Goal: Contribute content: Contribute content

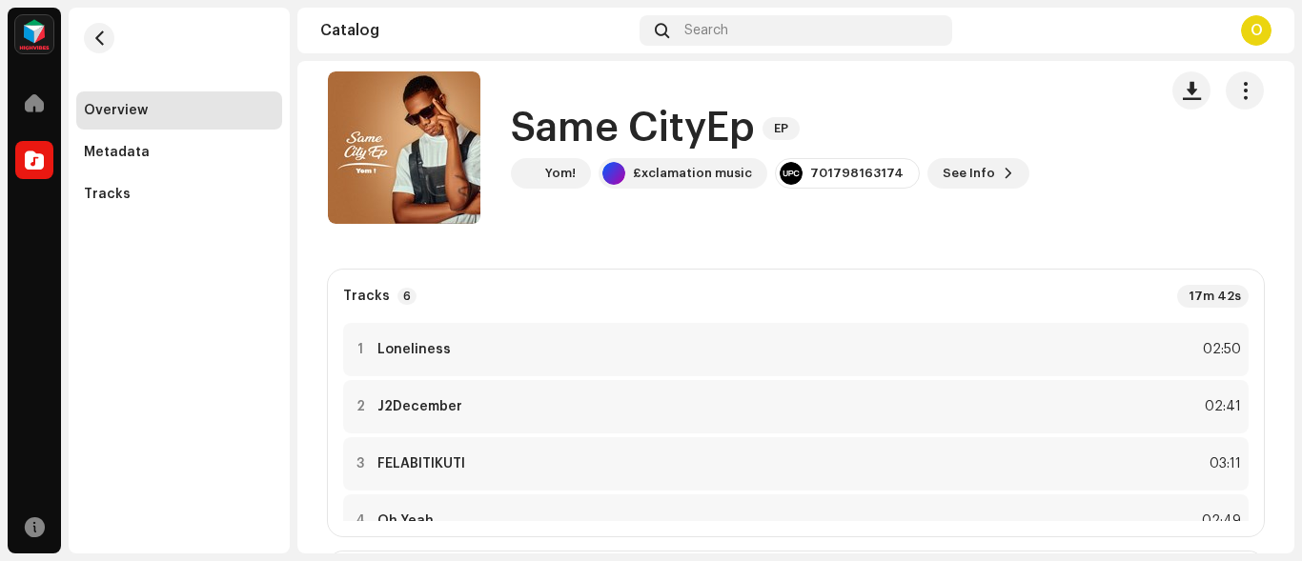
scroll to position [17, 0]
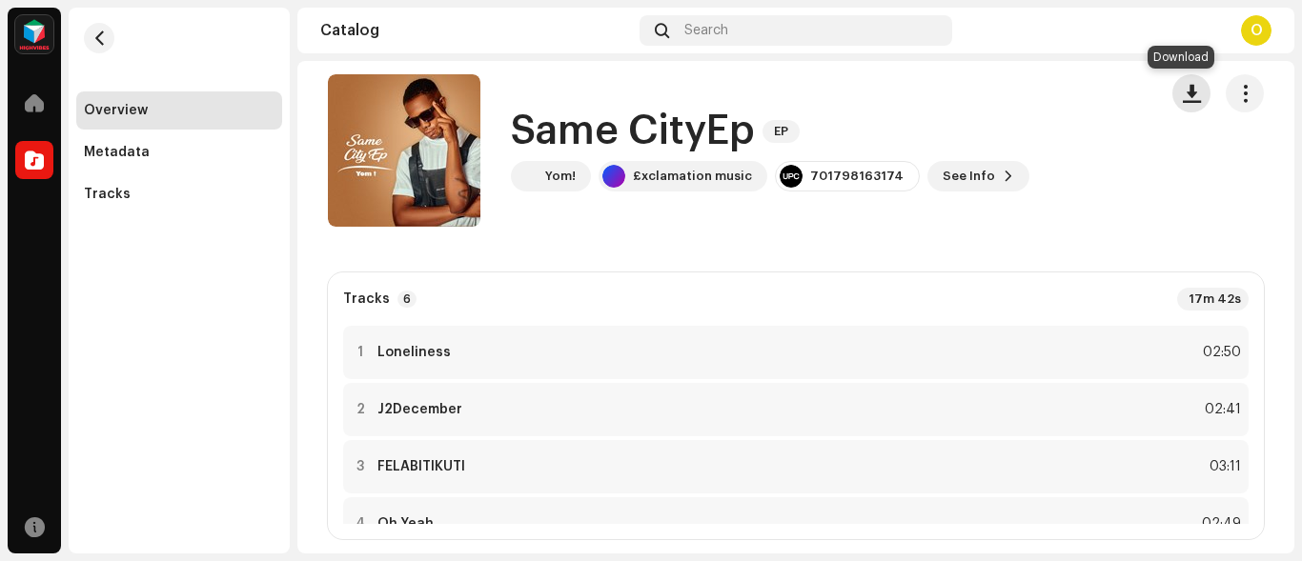
click at [1182, 95] on span "button" at bounding box center [1191, 93] width 18 height 15
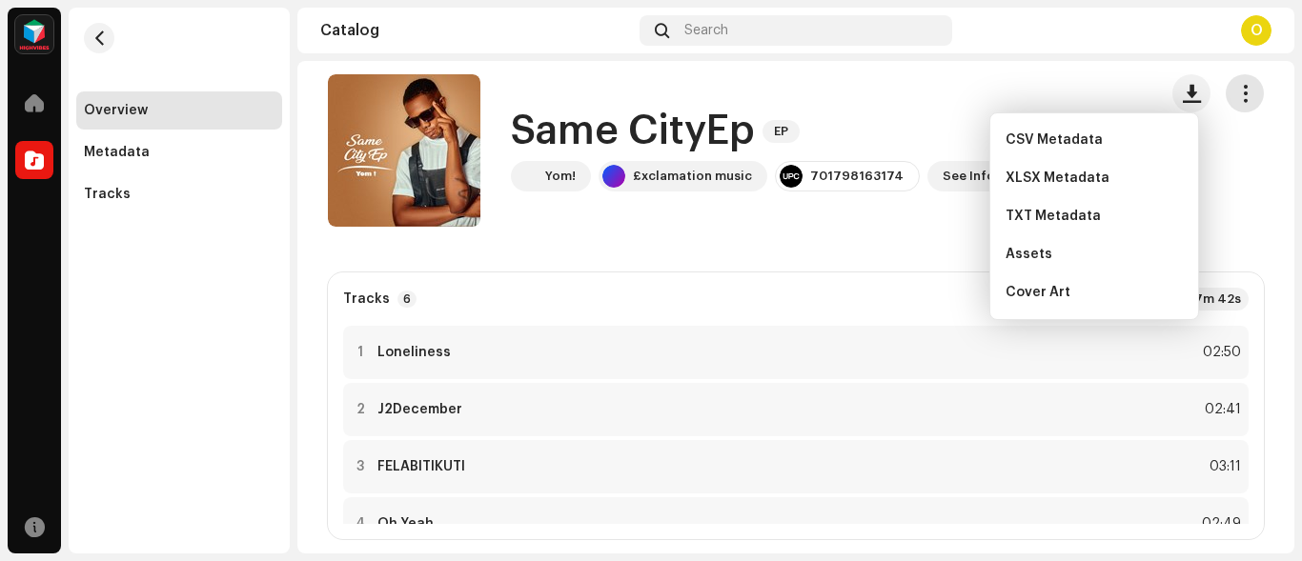
click at [1226, 103] on button "button" at bounding box center [1244, 93] width 38 height 38
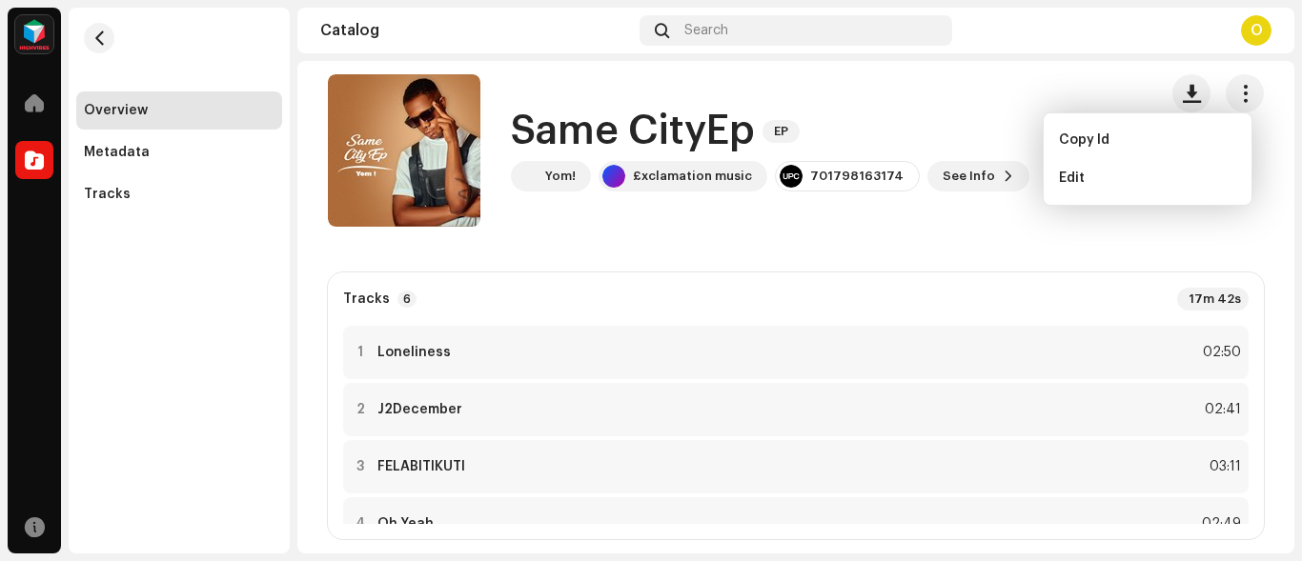
click at [965, 192] on div "Same CityEp EP Yom! £xclamation music 701798163174 See Info" at bounding box center [735, 150] width 814 height 152
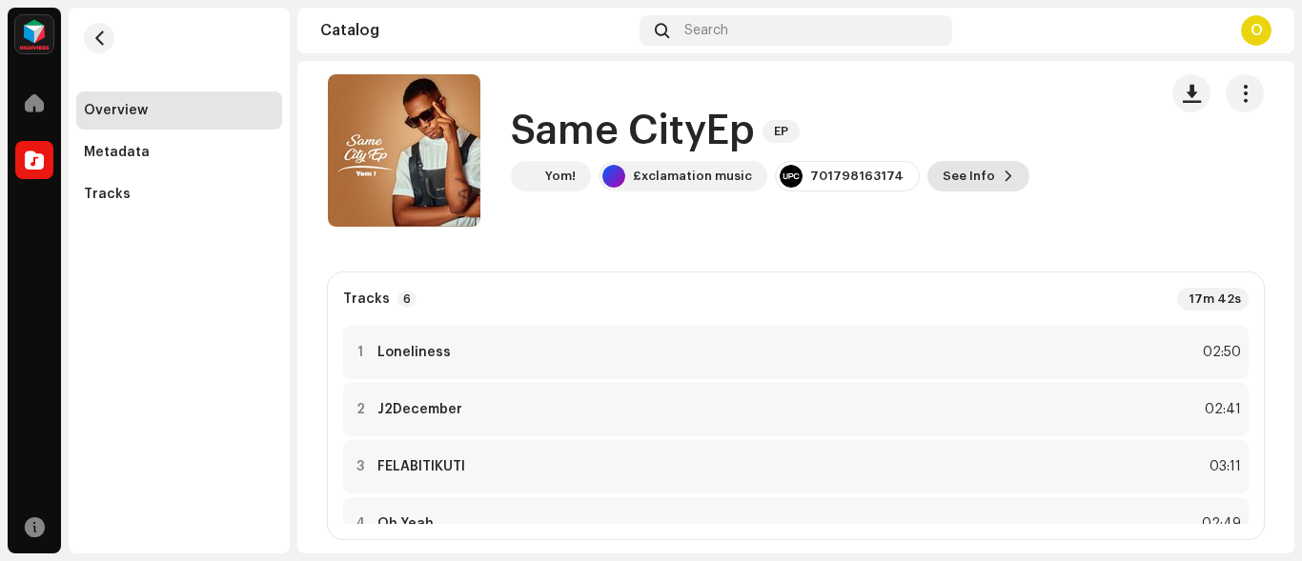
click at [965, 184] on span "See Info" at bounding box center [968, 176] width 52 height 38
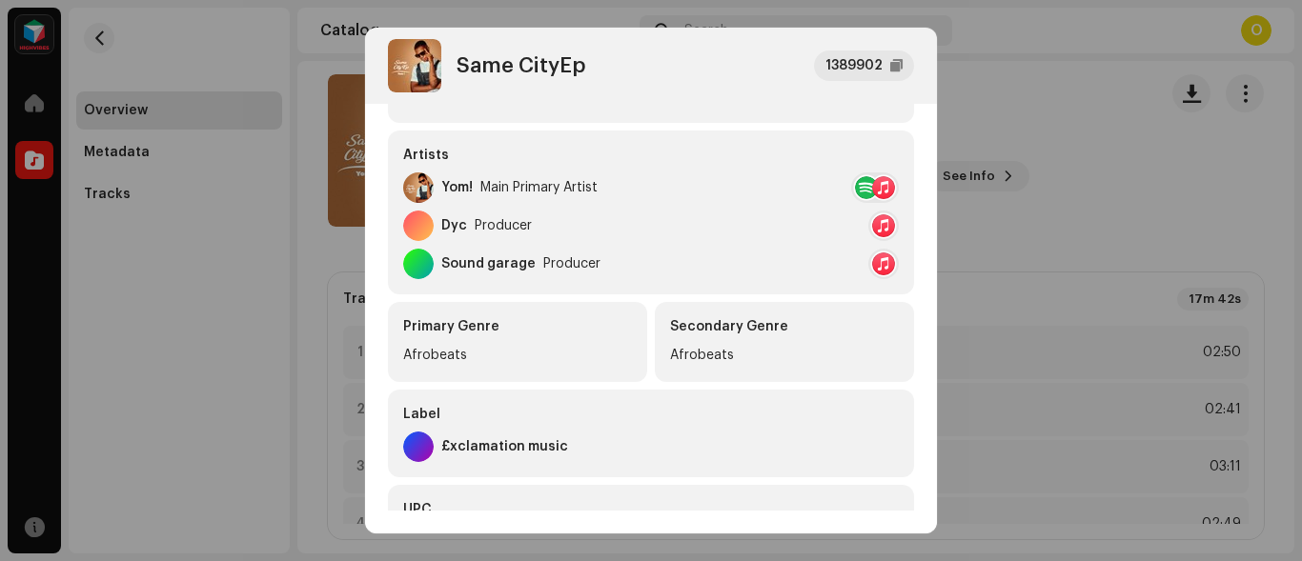
scroll to position [310, 0]
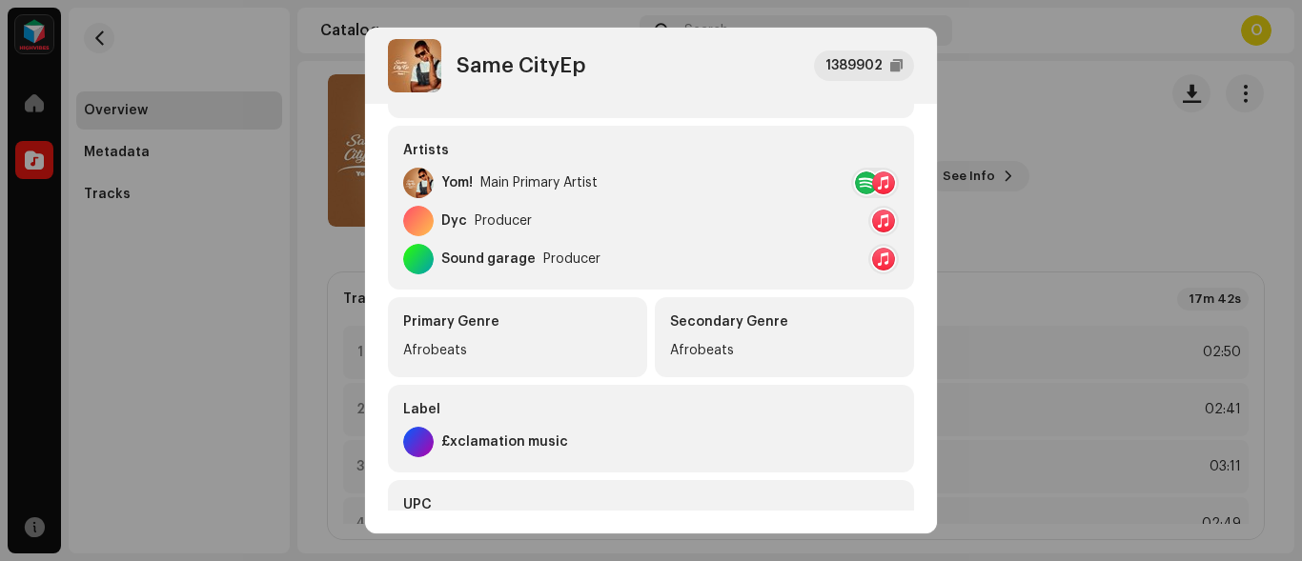
click at [876, 188] on div at bounding box center [883, 183] width 23 height 23
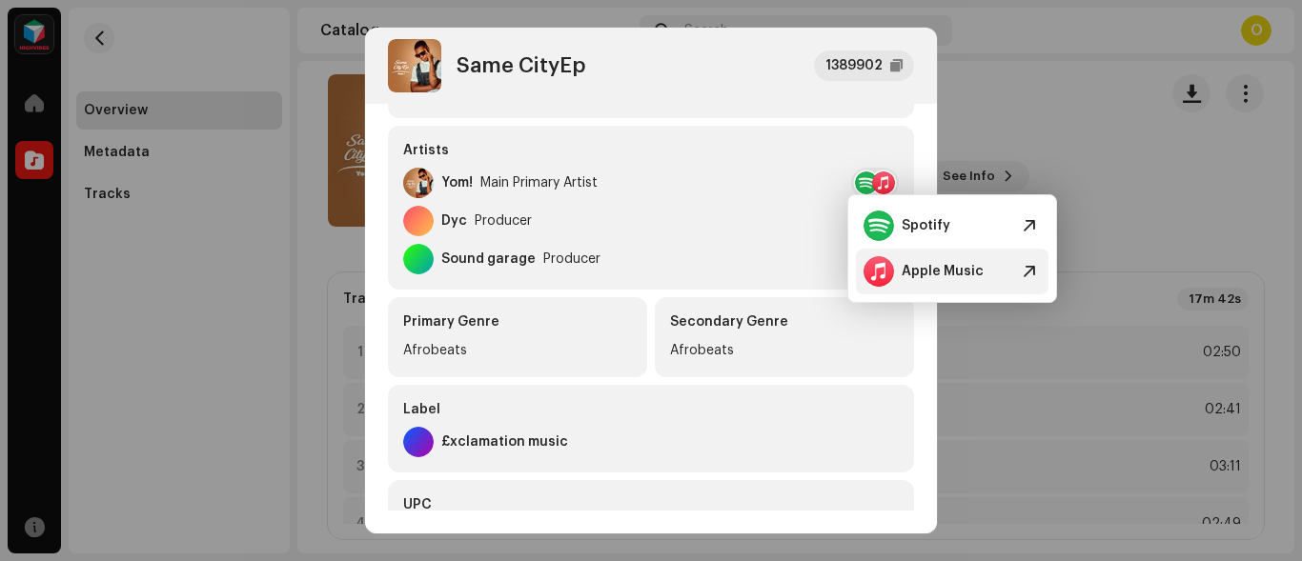
click at [970, 280] on div "Apple Music" at bounding box center [923, 271] width 120 height 30
click at [587, 159] on div "Artists" at bounding box center [650, 150] width 495 height 19
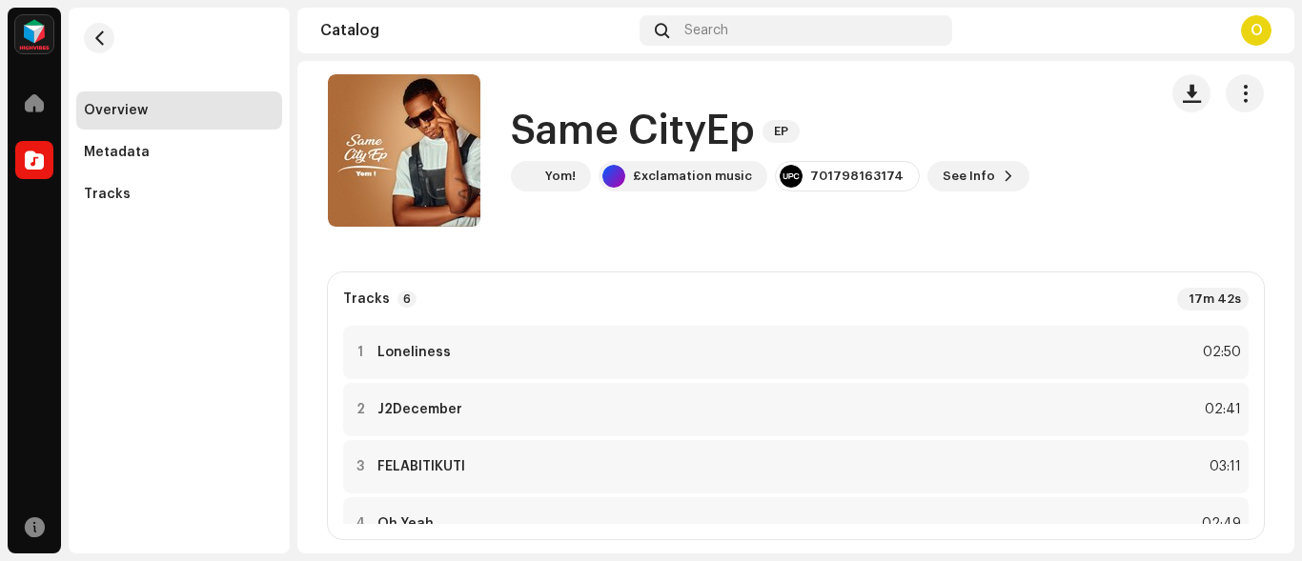
drag, startPoint x: 1066, startPoint y: 255, endPoint x: 996, endPoint y: 255, distance: 70.5
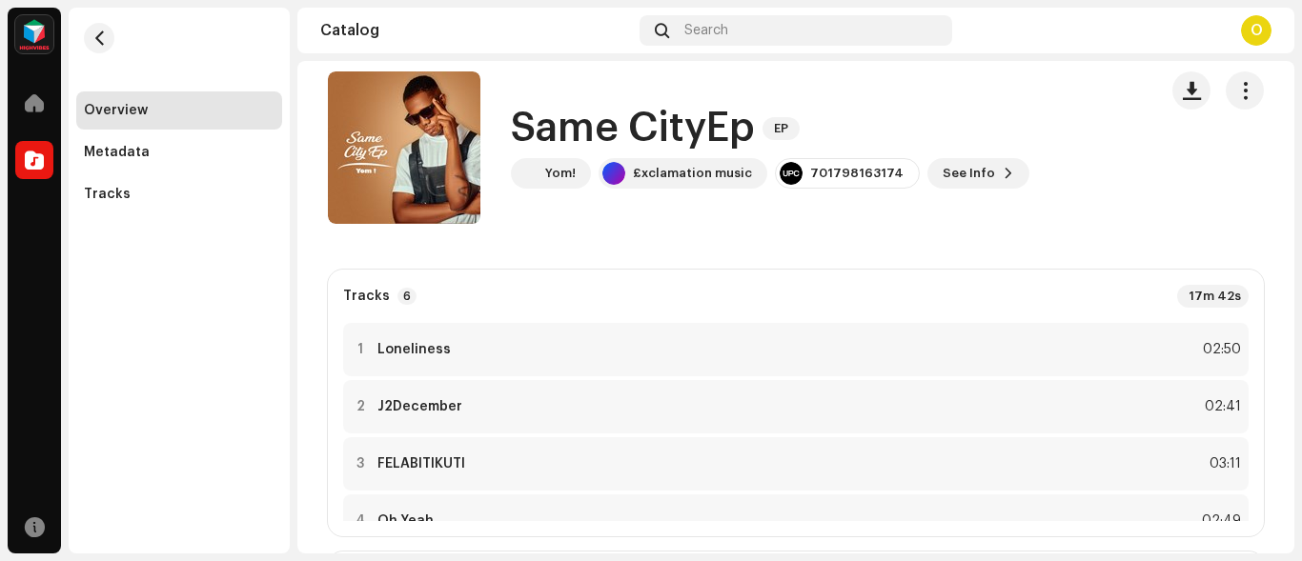
scroll to position [0, 0]
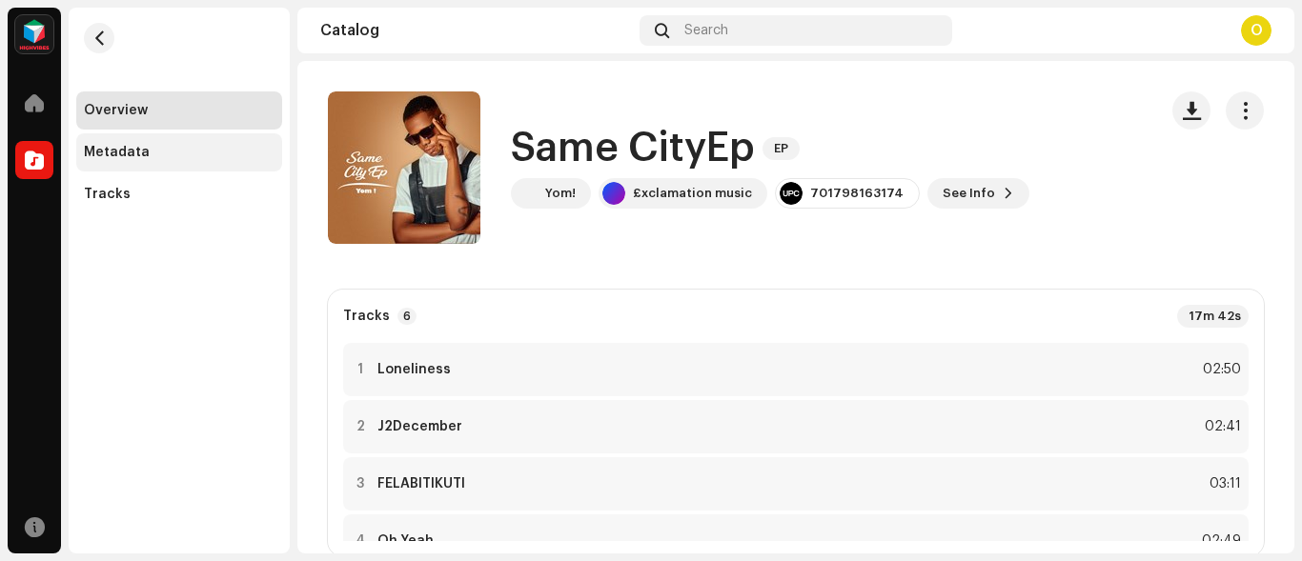
click at [129, 164] on div "Metadata" at bounding box center [179, 152] width 206 height 38
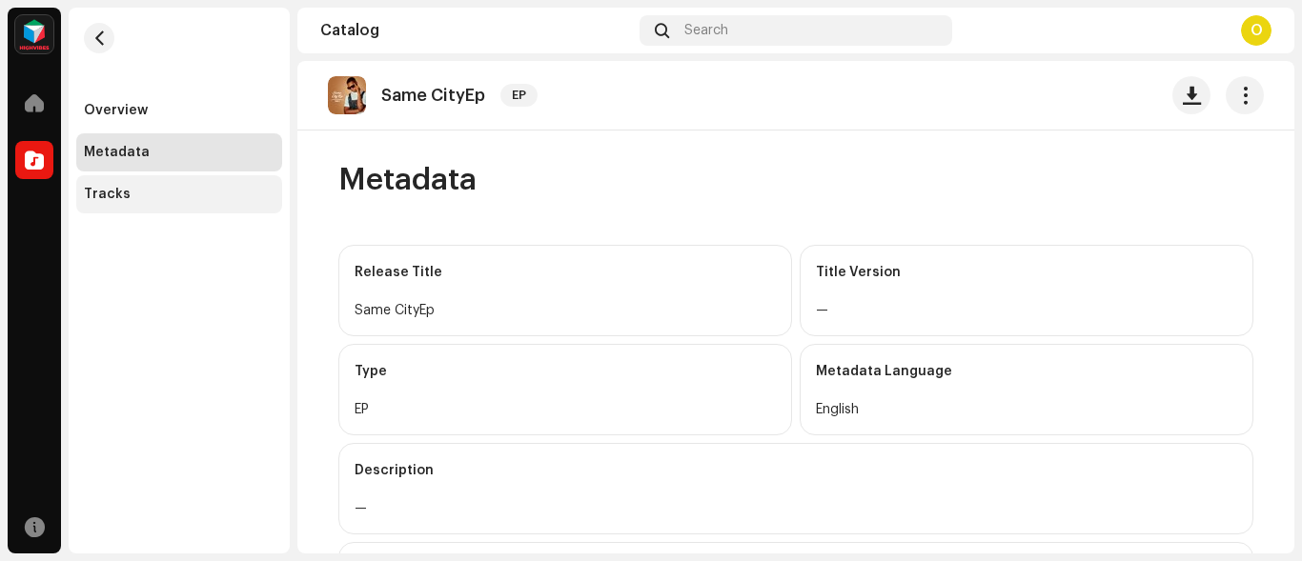
click at [134, 197] on div "Tracks" at bounding box center [179, 194] width 191 height 15
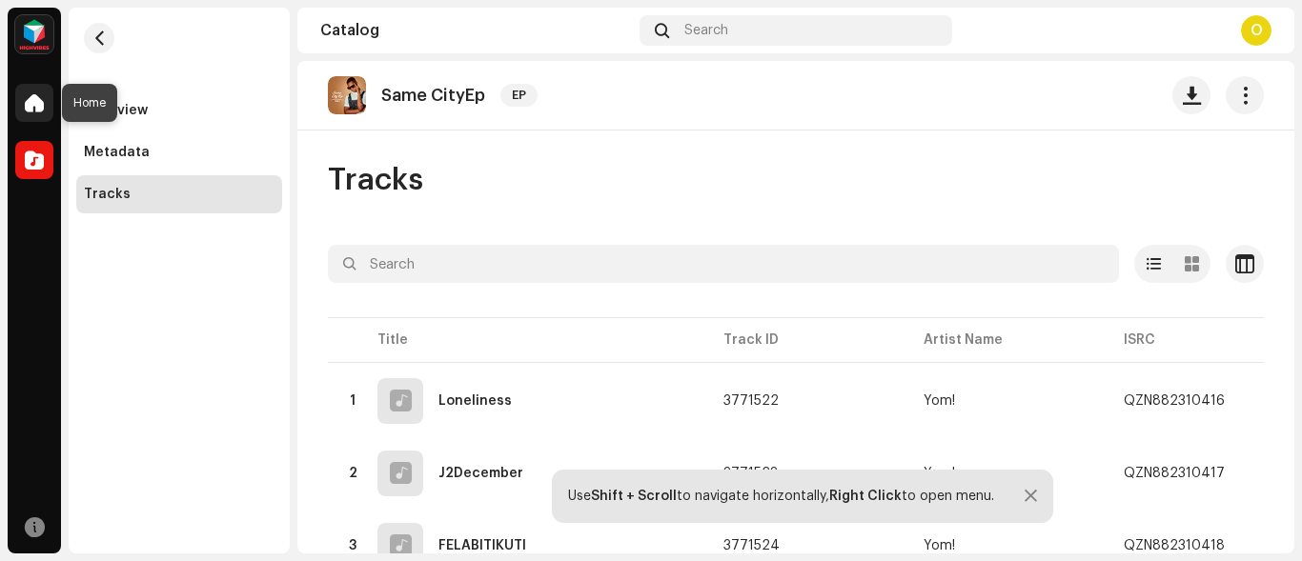
click at [39, 99] on span at bounding box center [34, 102] width 19 height 15
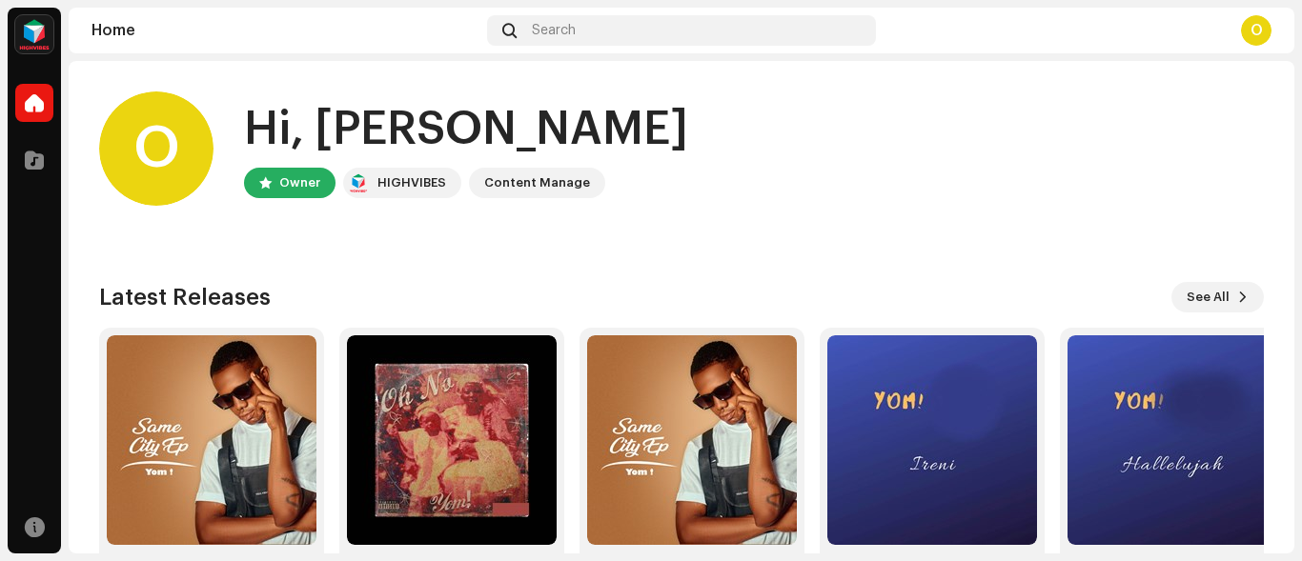
click at [523, 172] on div "Content Manage" at bounding box center [537, 183] width 106 height 23
click at [538, 180] on div "Content Manage" at bounding box center [537, 183] width 106 height 23
click at [48, 177] on div at bounding box center [34, 160] width 38 height 38
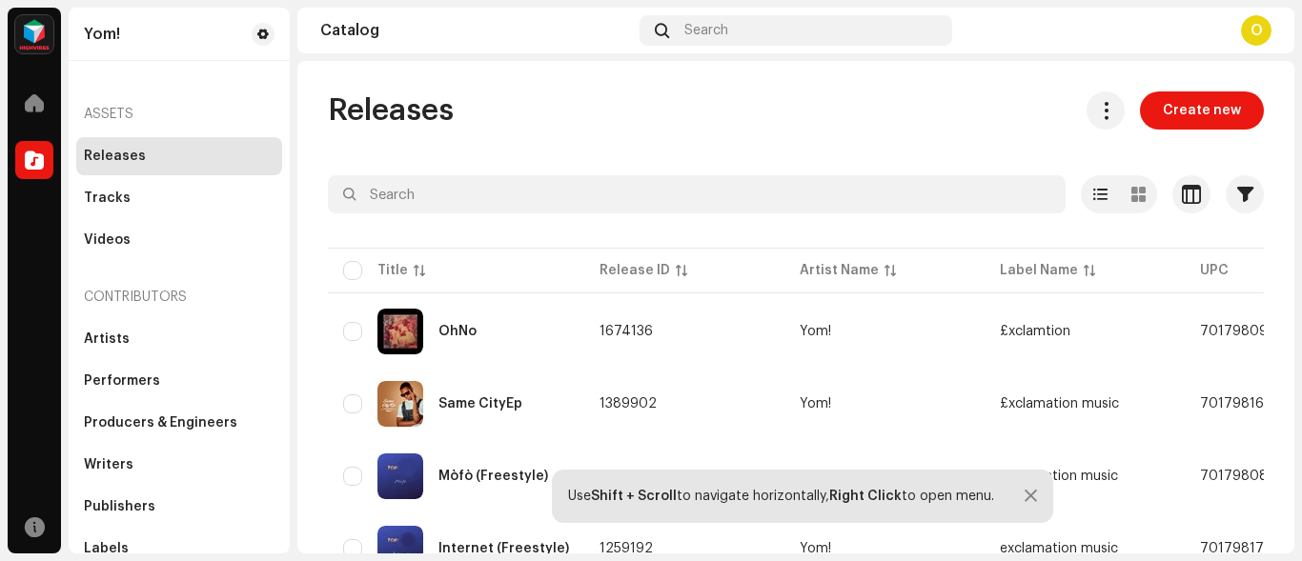
drag, startPoint x: 1281, startPoint y: 145, endPoint x: 1281, endPoint y: 194, distance: 49.5
click at [1281, 194] on div "Releases Create new Selected 0 Options Filters Release date Start date - End da…" at bounding box center [795, 470] width 997 height 758
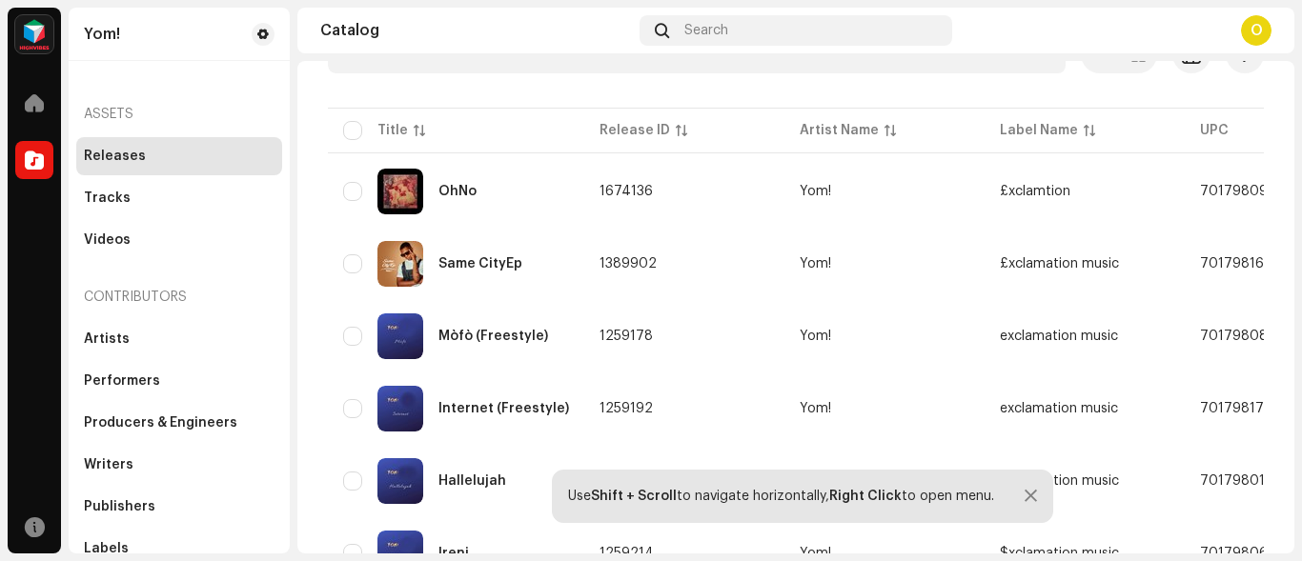
scroll to position [144, 0]
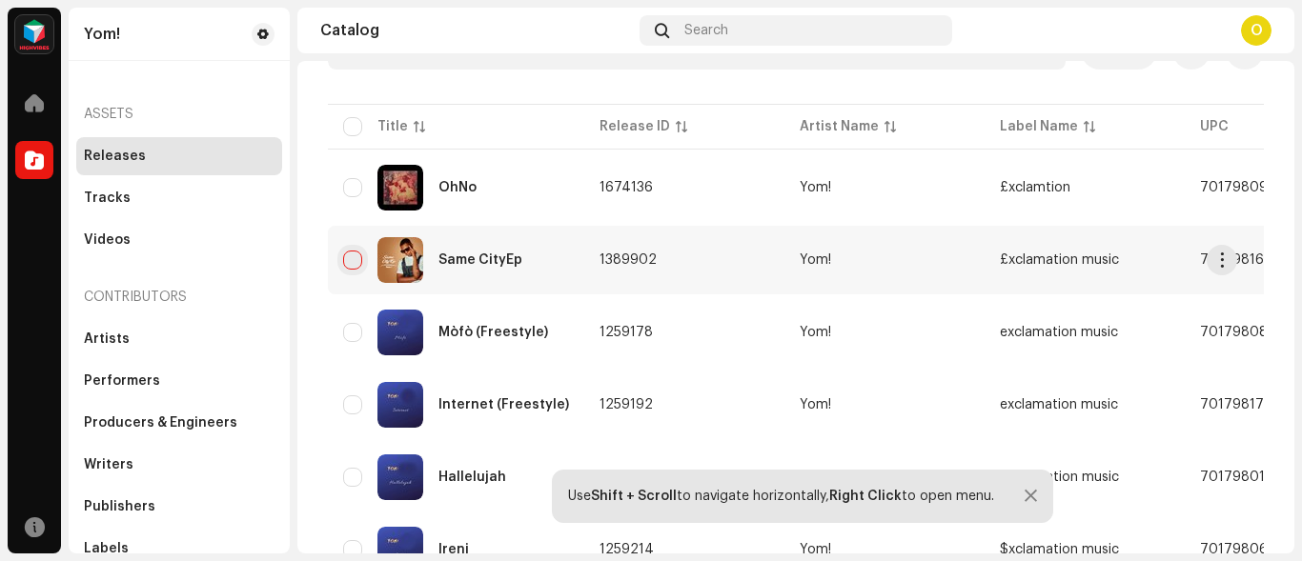
click at [353, 261] on input "checkbox" at bounding box center [352, 260] width 19 height 19
checkbox input "true"
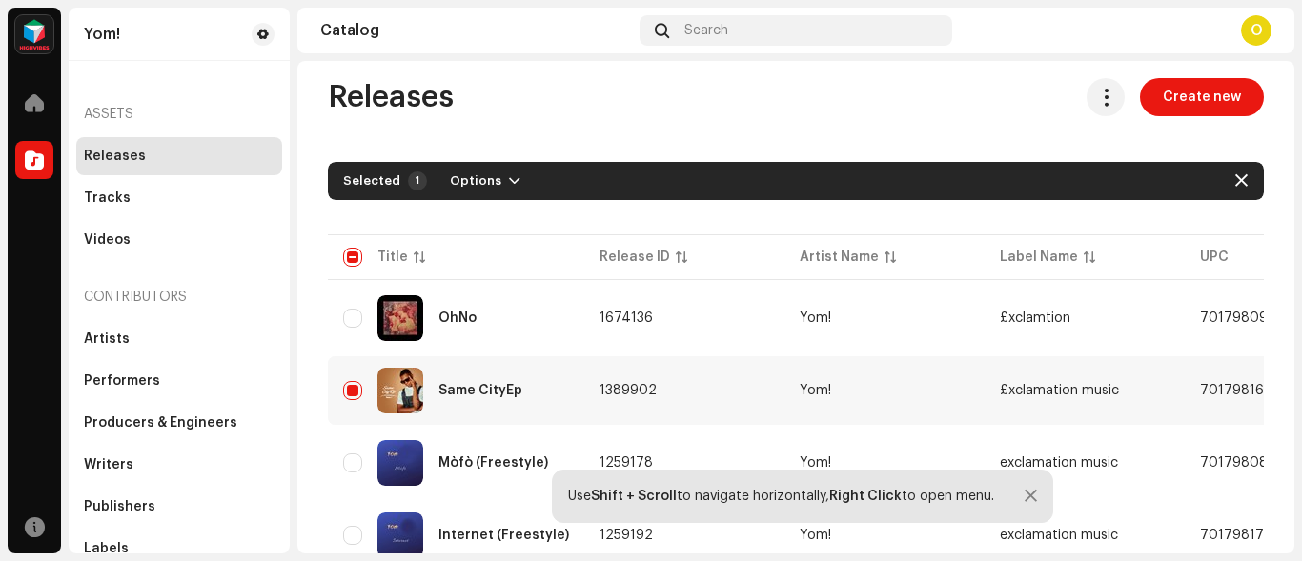
scroll to position [0, 0]
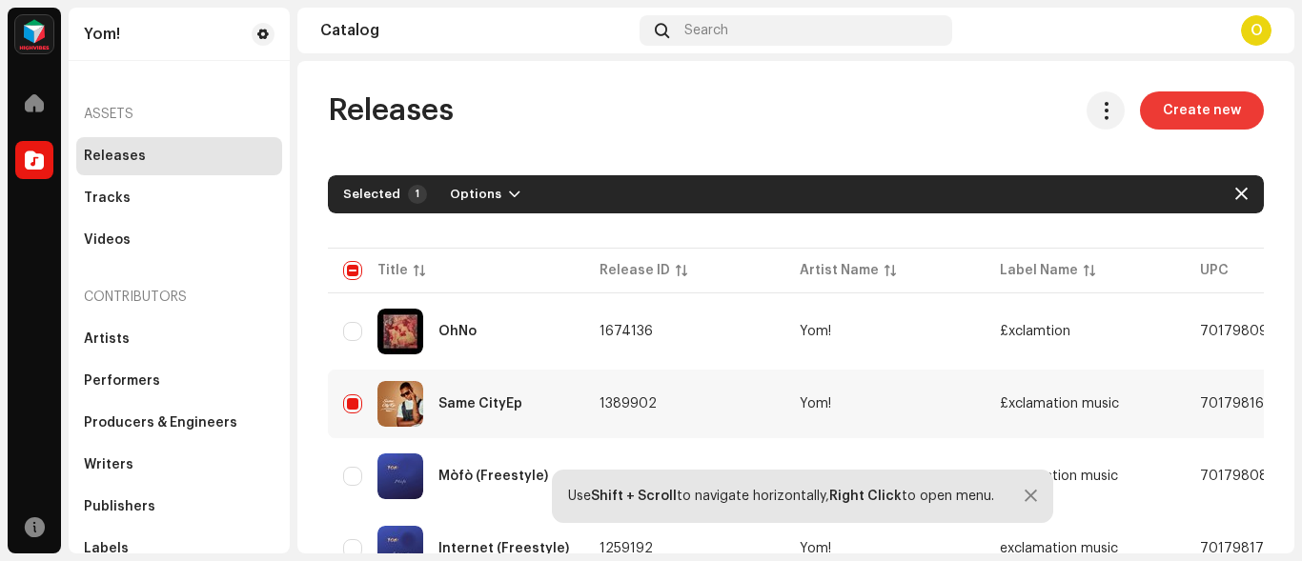
click at [1200, 106] on span "Create new" at bounding box center [1201, 110] width 78 height 38
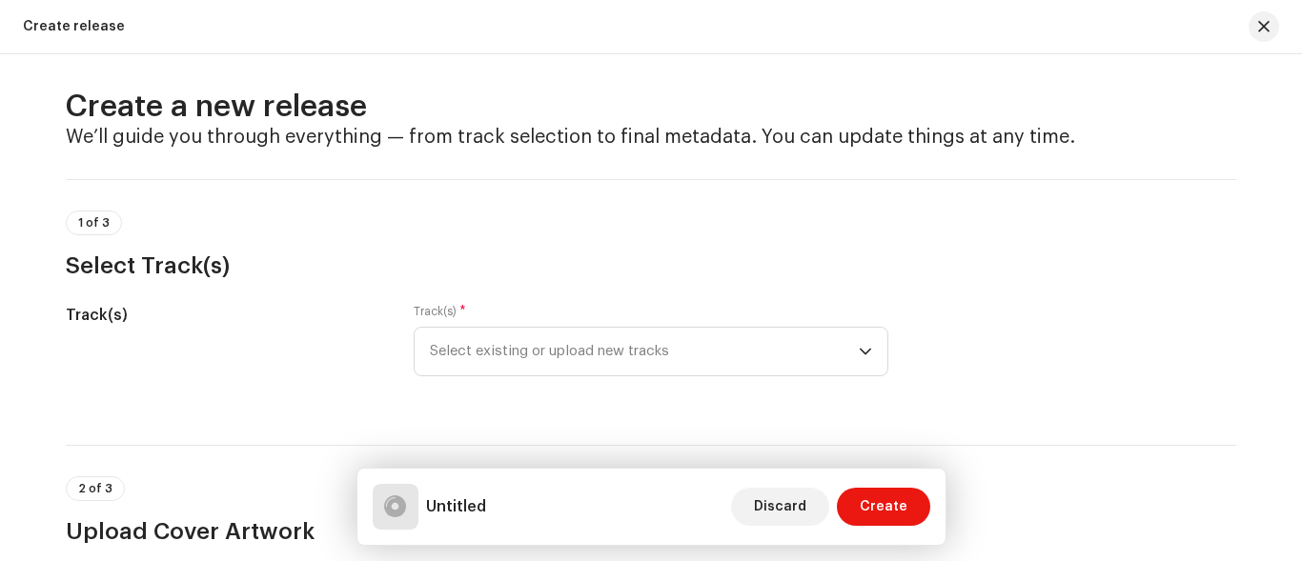
scroll to position [19, 0]
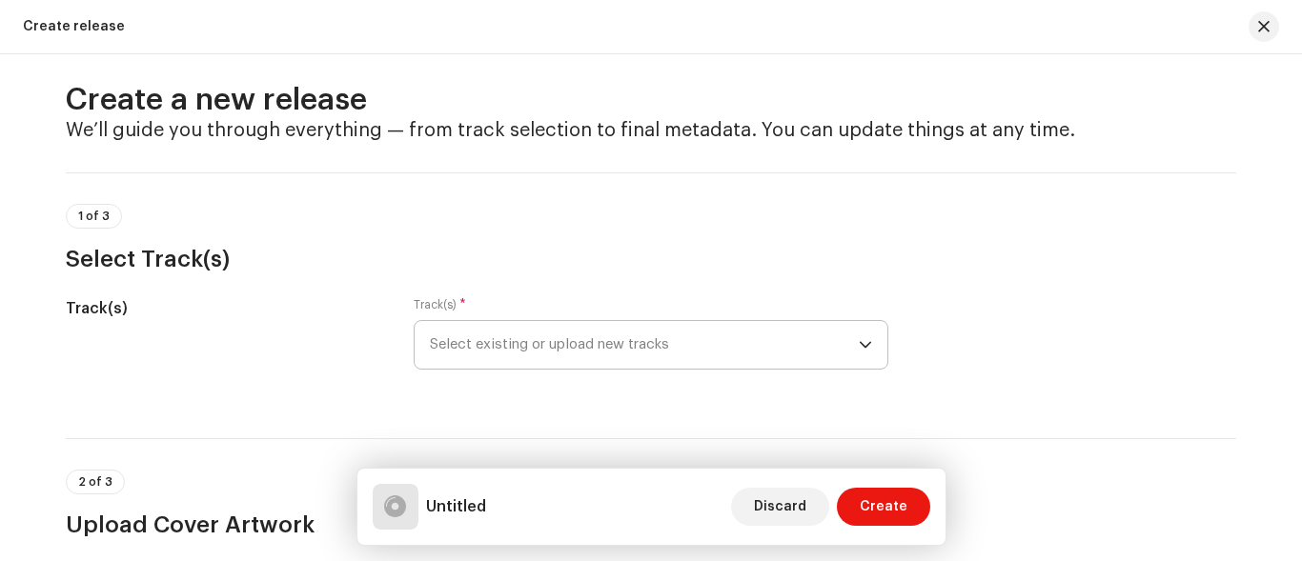
click at [861, 349] on icon "dropdown trigger" at bounding box center [864, 344] width 13 height 13
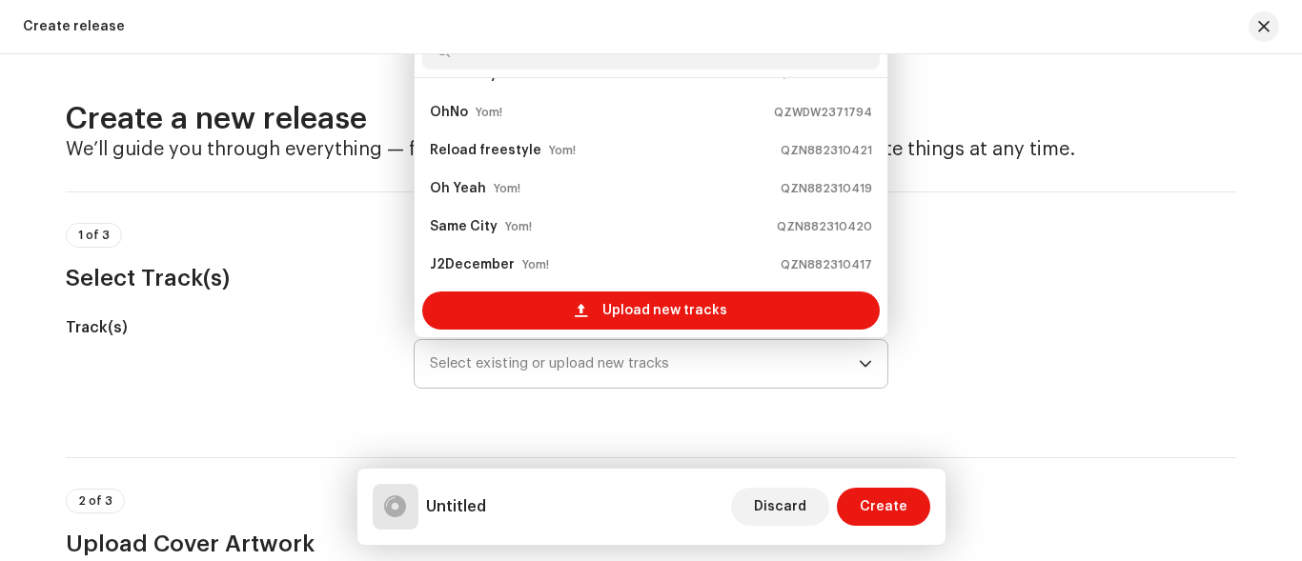
scroll to position [0, 0]
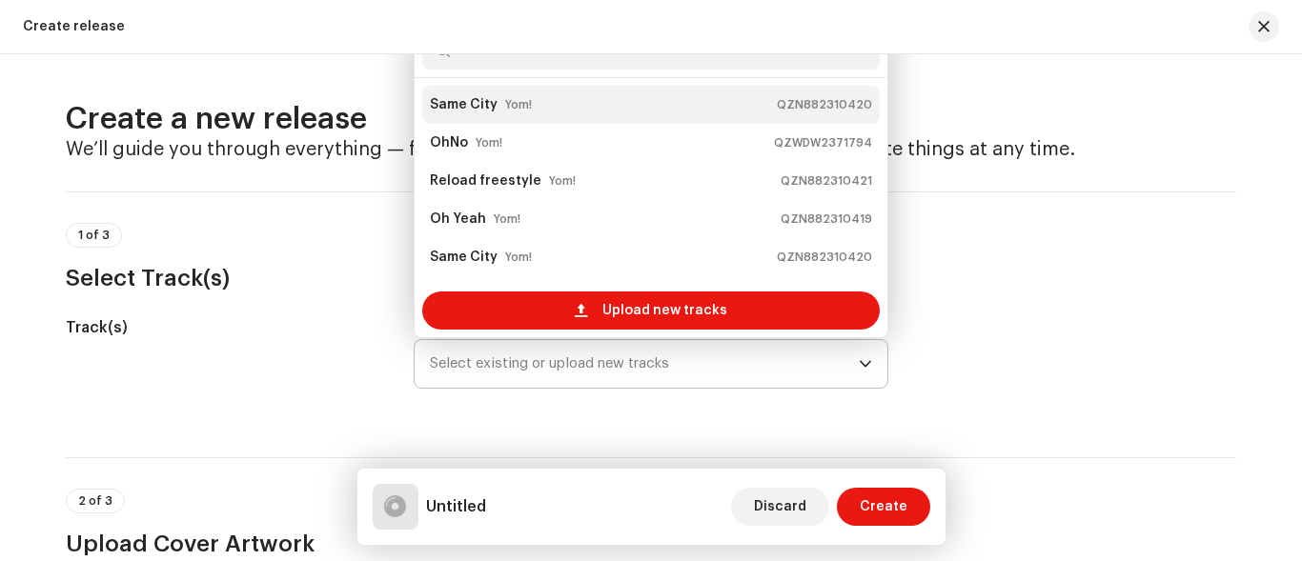
click at [623, 99] on div "Same City Yom! QZN882310420" at bounding box center [651, 105] width 442 height 30
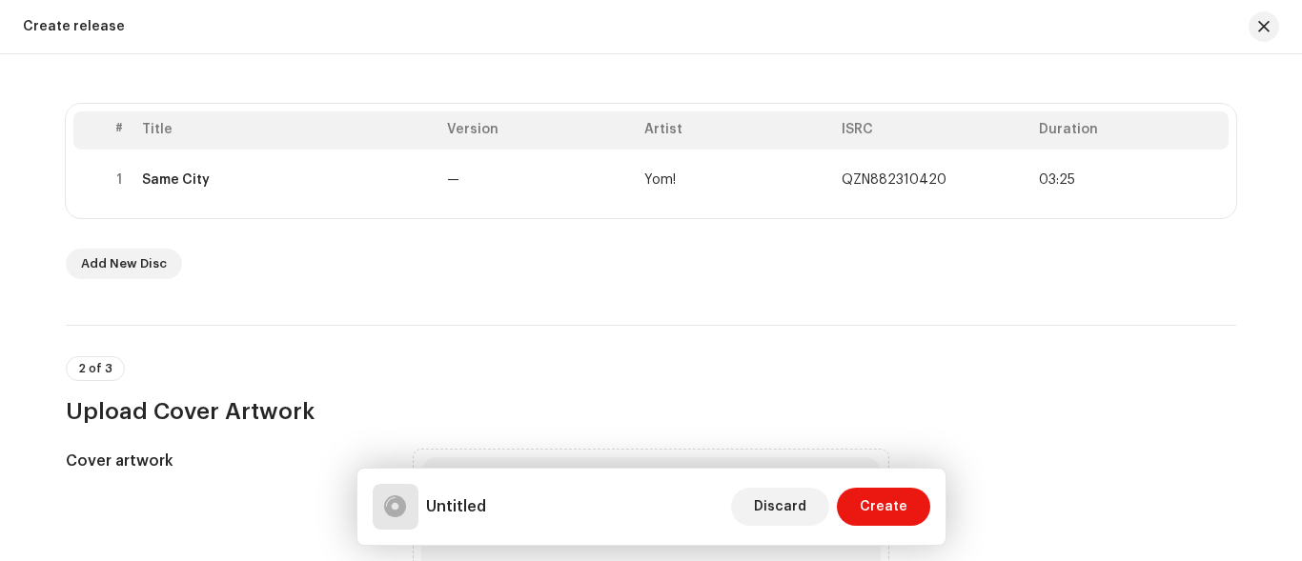
scroll to position [368, 0]
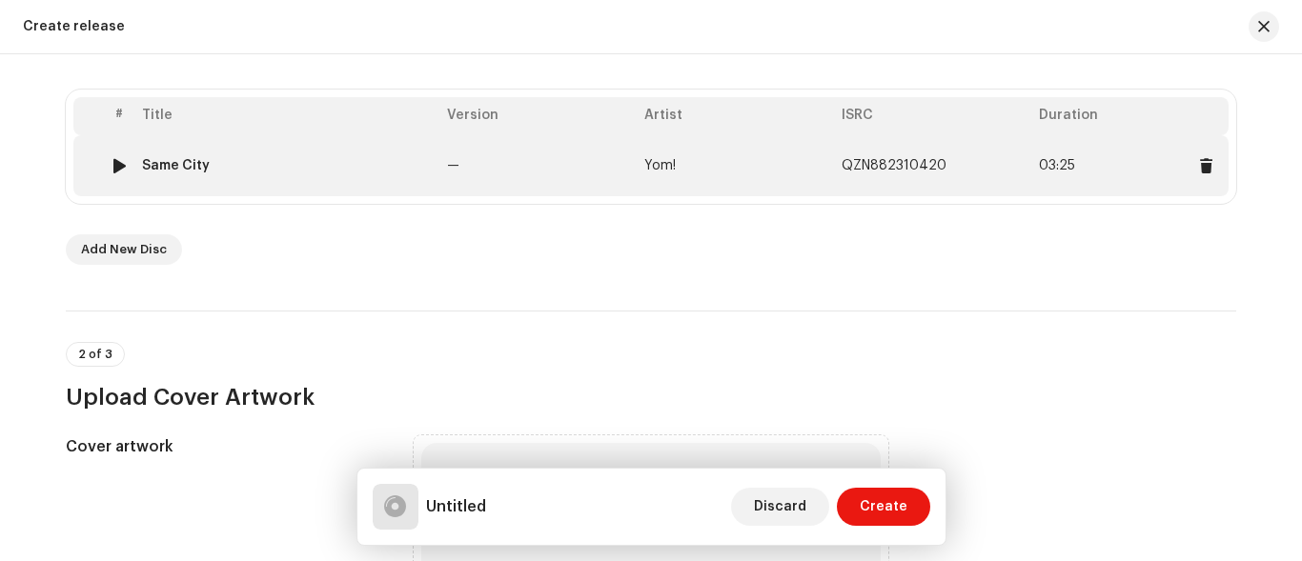
click at [898, 158] on td "QZN882310420" at bounding box center [932, 165] width 197 height 61
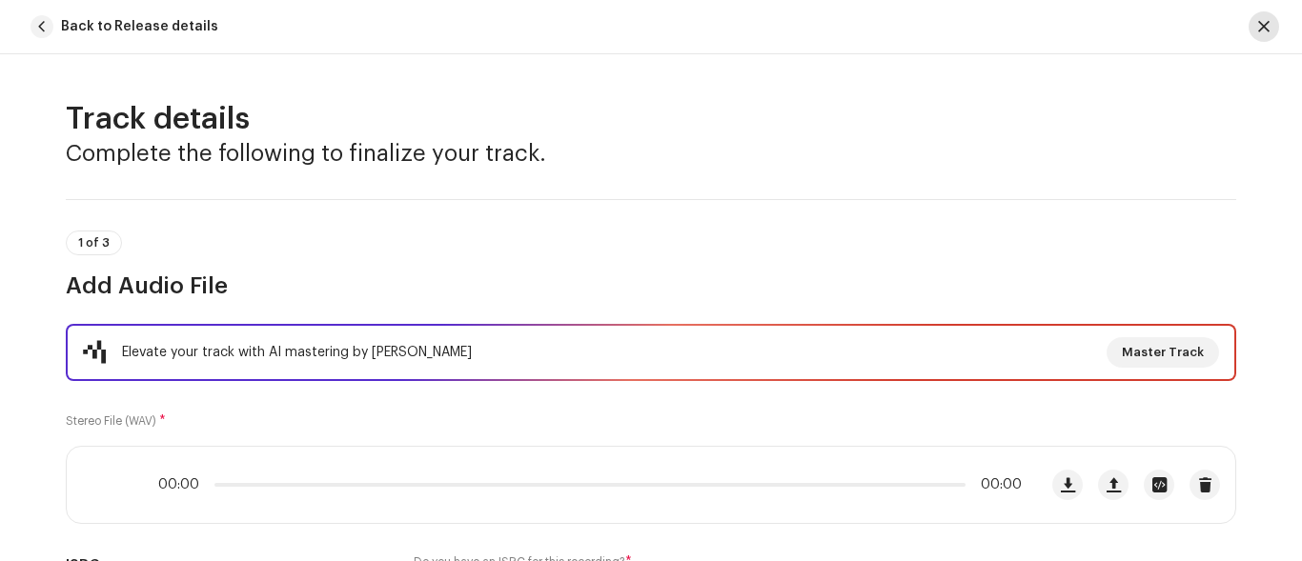
click at [1257, 23] on button "button" at bounding box center [1263, 26] width 30 height 30
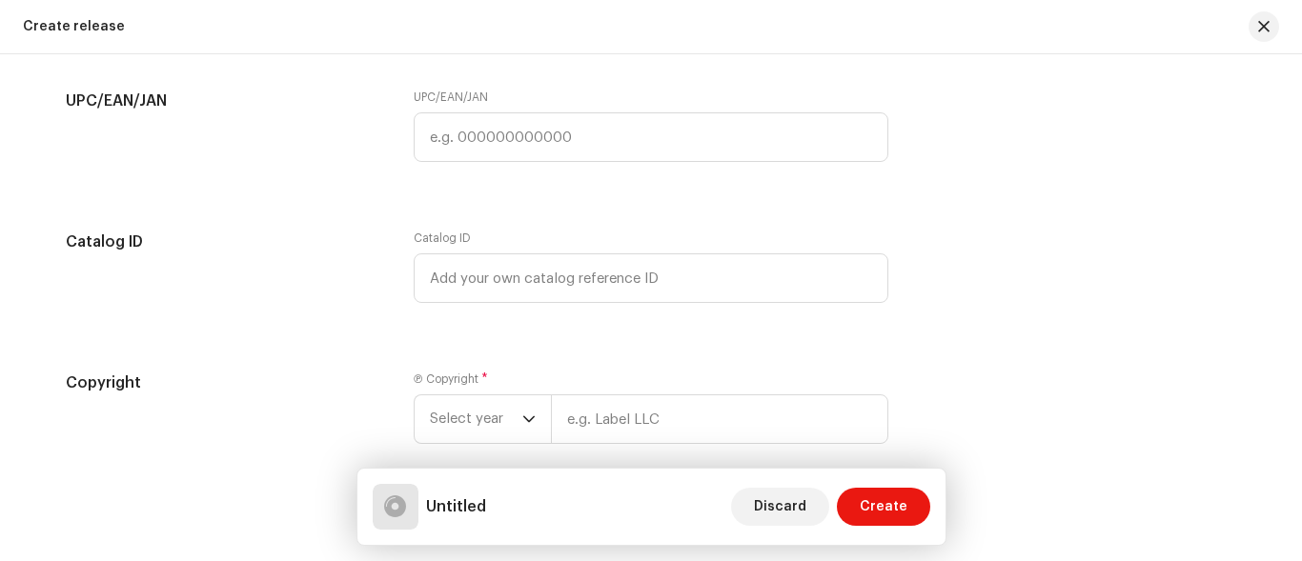
scroll to position [3035, 0]
